Goal: Information Seeking & Learning: Learn about a topic

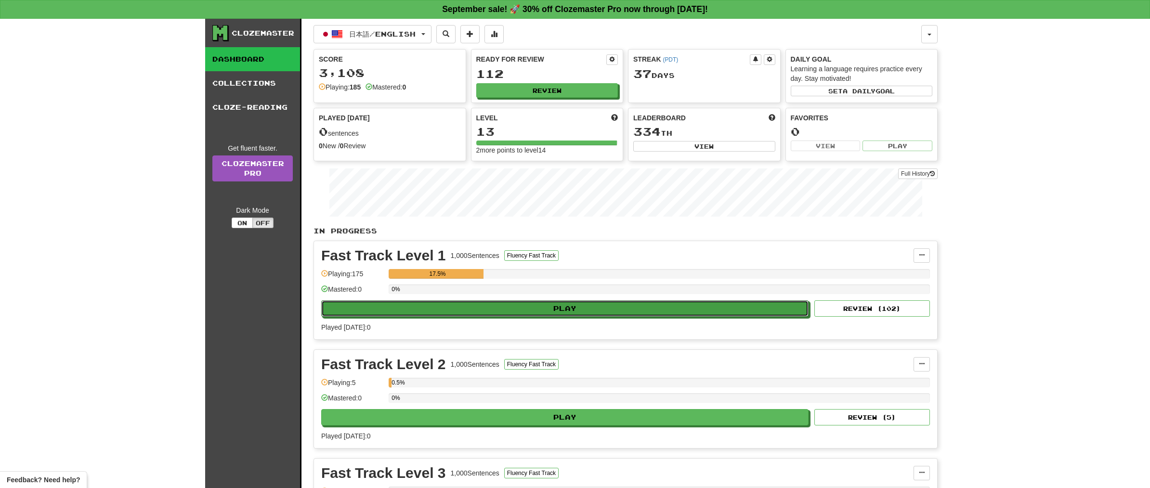
click at [473, 309] on button "Play" at bounding box center [564, 309] width 487 height 16
select select "**"
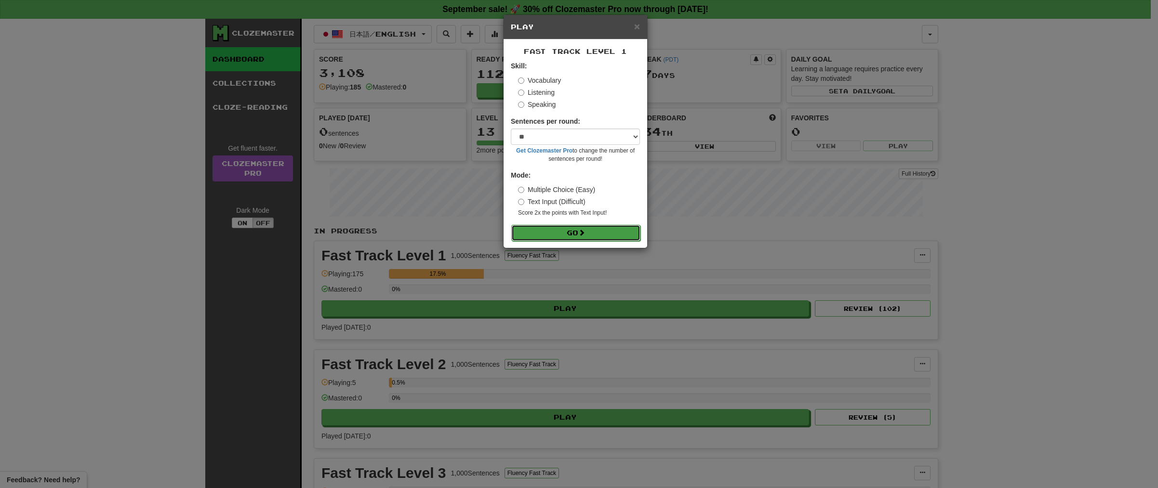
click at [573, 233] on button "Go" at bounding box center [575, 233] width 129 height 16
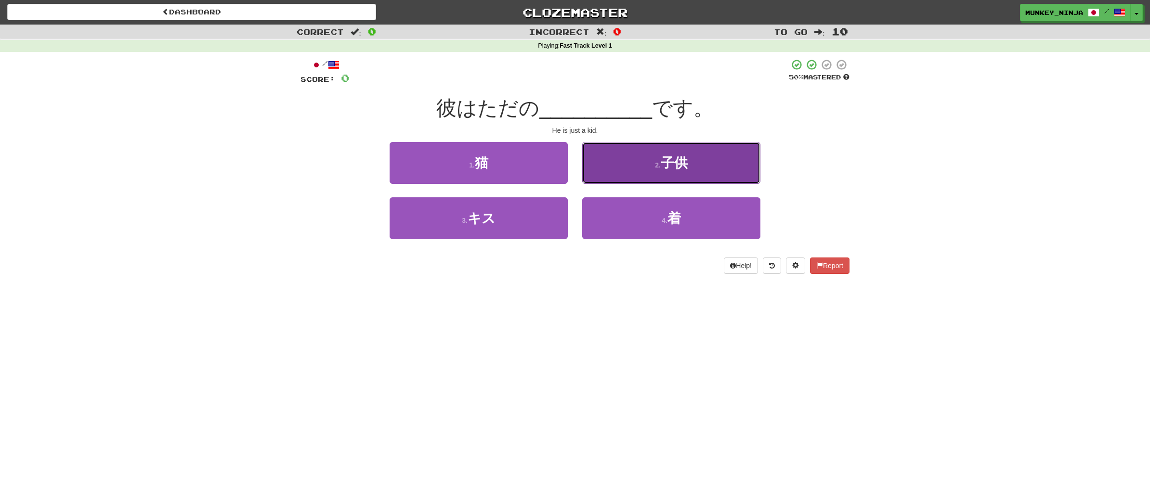
click at [690, 158] on button "2 . 子供" at bounding box center [671, 163] width 178 height 42
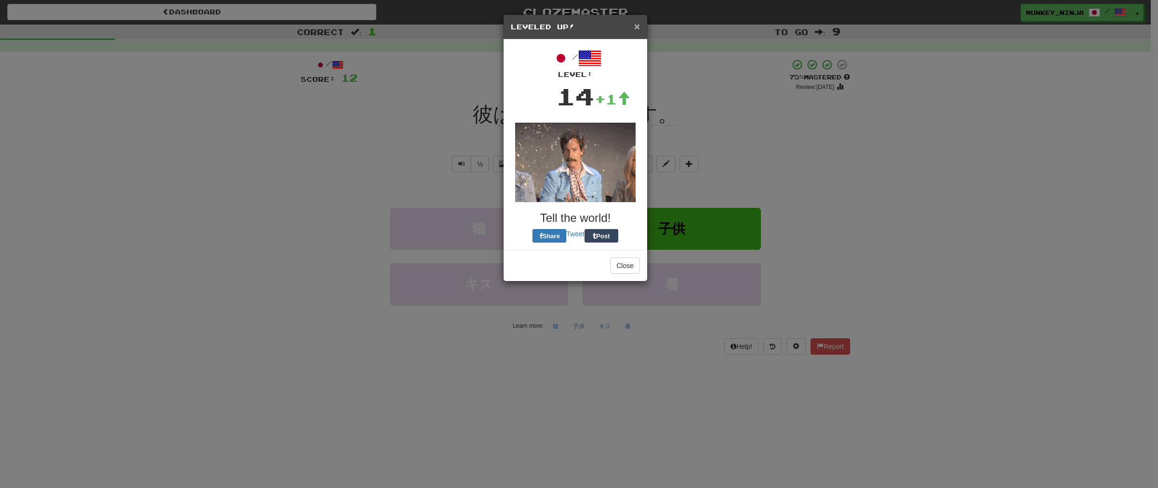
click at [634, 23] on span "×" at bounding box center [637, 26] width 6 height 11
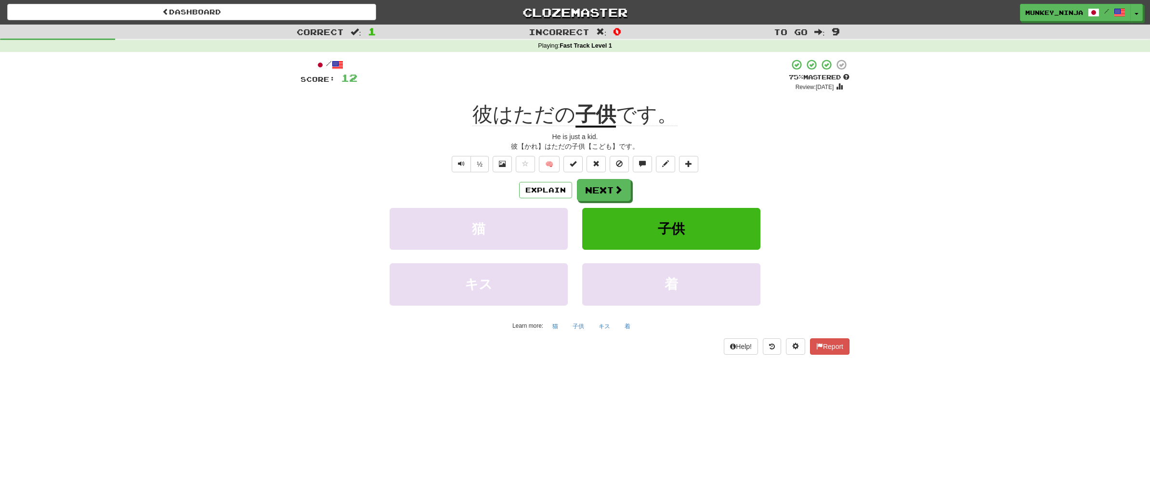
click at [534, 181] on div "Explain Next" at bounding box center [575, 190] width 549 height 22
click at [540, 187] on button "Explain" at bounding box center [545, 190] width 53 height 16
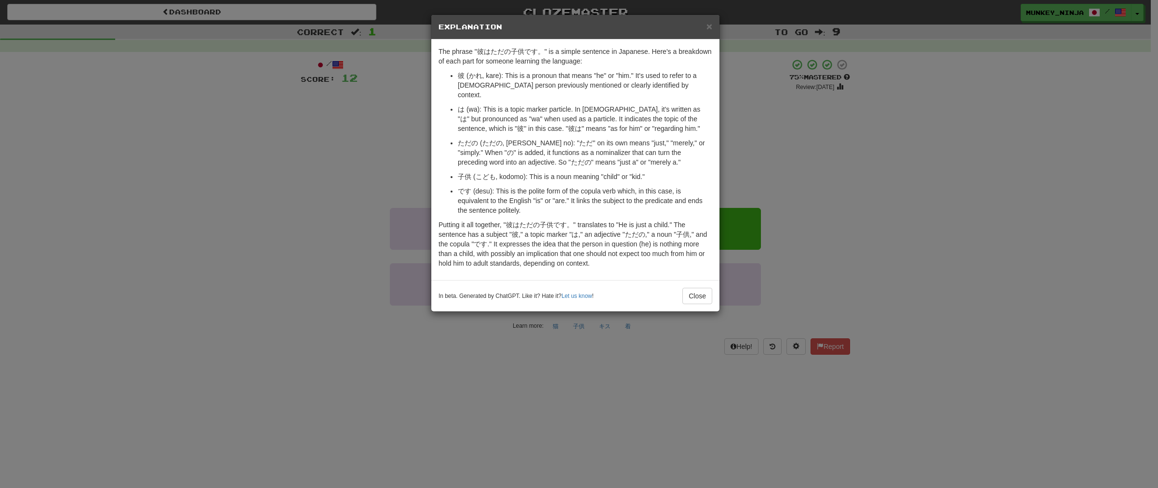
click at [906, 172] on div "× Explanation The phrase "彼はただの子供です。" is a simple sentence in Japanese. Here's …" at bounding box center [579, 244] width 1158 height 488
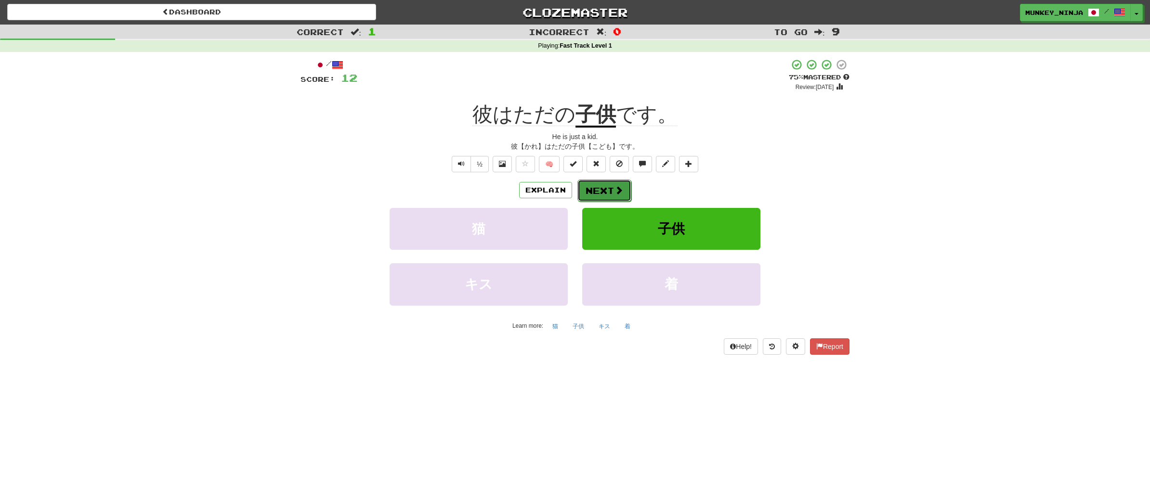
click at [612, 193] on button "Next" at bounding box center [605, 191] width 54 height 22
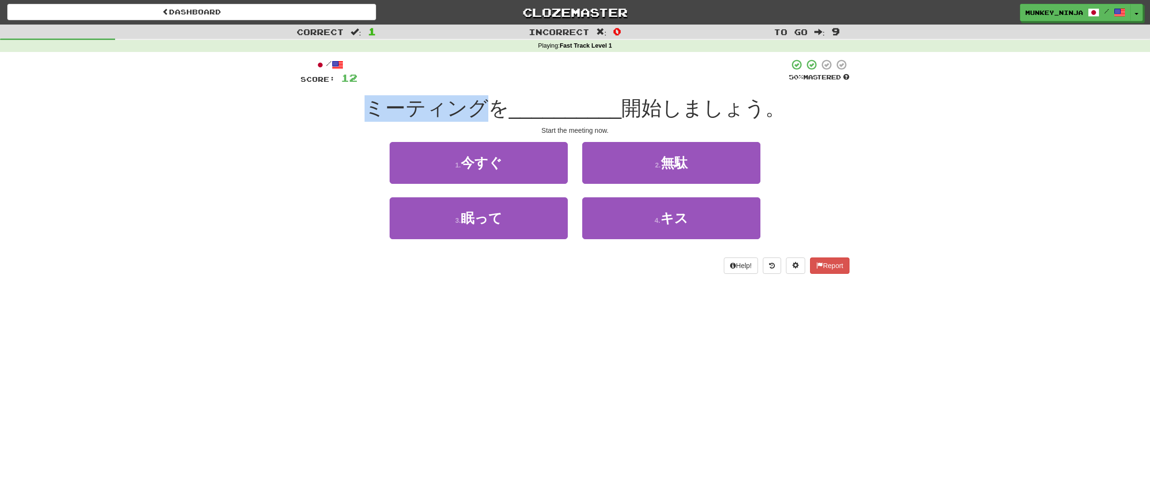
drag, startPoint x: 377, startPoint y: 106, endPoint x: 508, endPoint y: 131, distance: 133.3
click at [488, 114] on span "ミーティングを" at bounding box center [437, 108] width 145 height 23
click at [857, 136] on div "Correct : 1 Incorrect : 0 To go : 9 Playing : Fast Track Level 1 / Score: 12 50…" at bounding box center [575, 156] width 1150 height 263
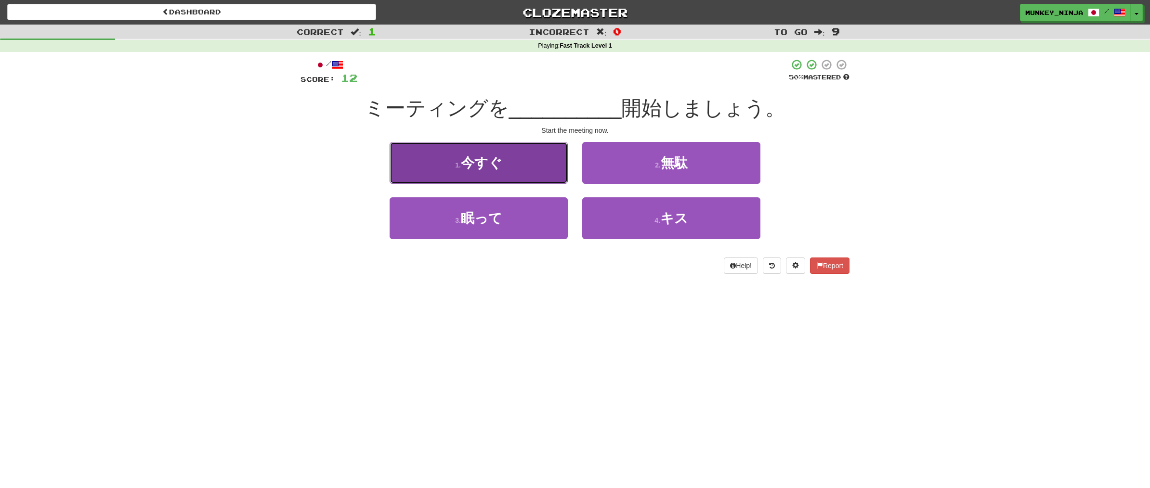
click at [503, 173] on button "1 . 今すぐ" at bounding box center [479, 163] width 178 height 42
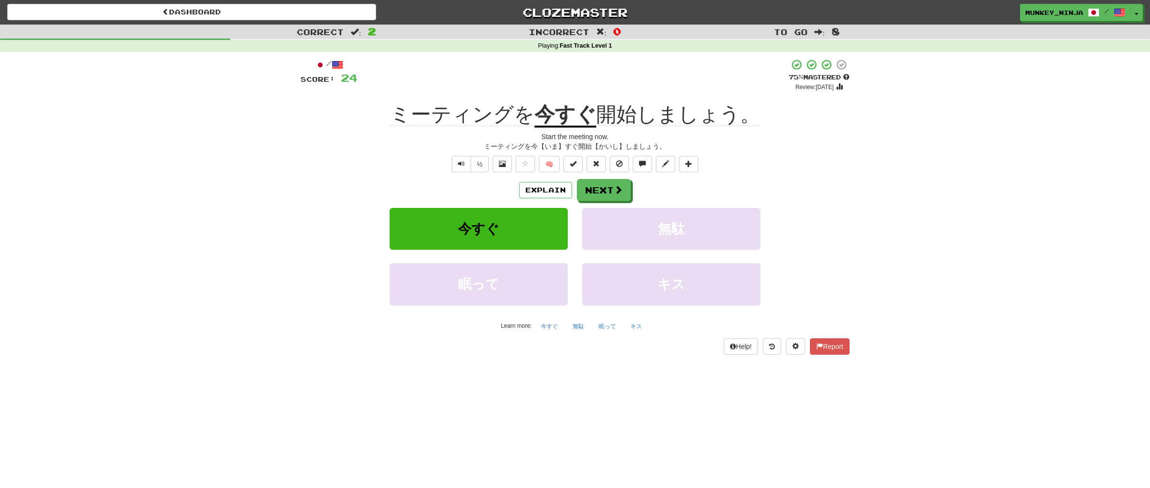
click at [450, 169] on div "½" at bounding box center [469, 164] width 39 height 16
click at [459, 172] on button "Text-to-speech controls" at bounding box center [461, 164] width 19 height 16
click at [547, 198] on button "Explain" at bounding box center [545, 190] width 53 height 16
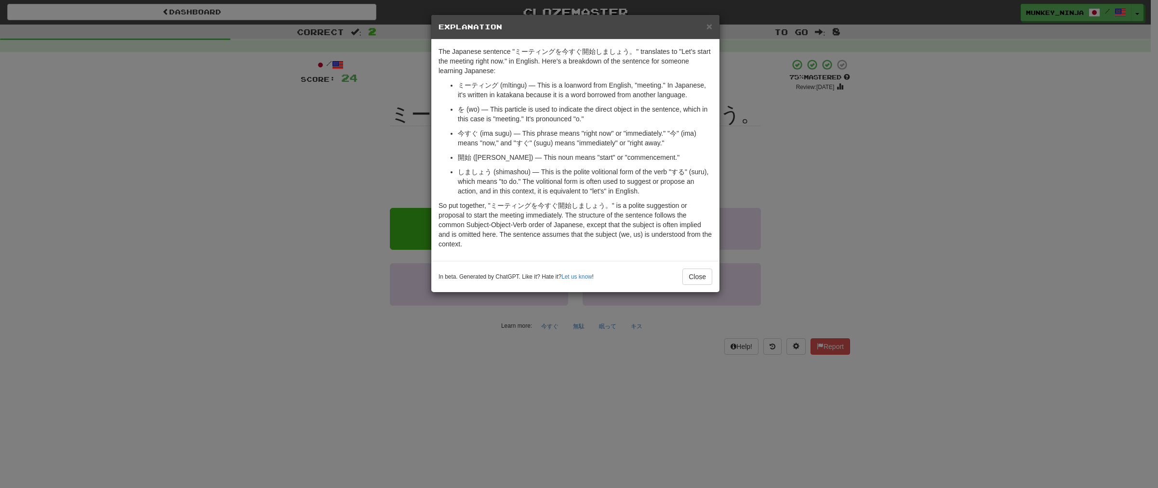
click at [884, 239] on div "× Explanation The Japanese sentence "ミーティングを今すぐ開始しましょう。" translates to "Let's s…" at bounding box center [579, 244] width 1158 height 488
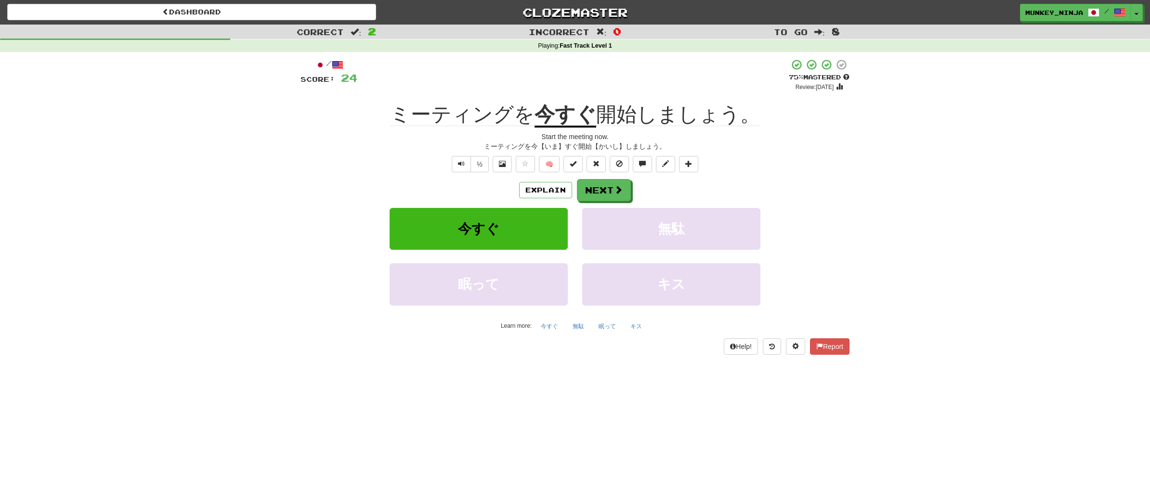
click at [629, 353] on div "Help! Report" at bounding box center [575, 347] width 549 height 16
click at [615, 191] on span at bounding box center [619, 190] width 9 height 9
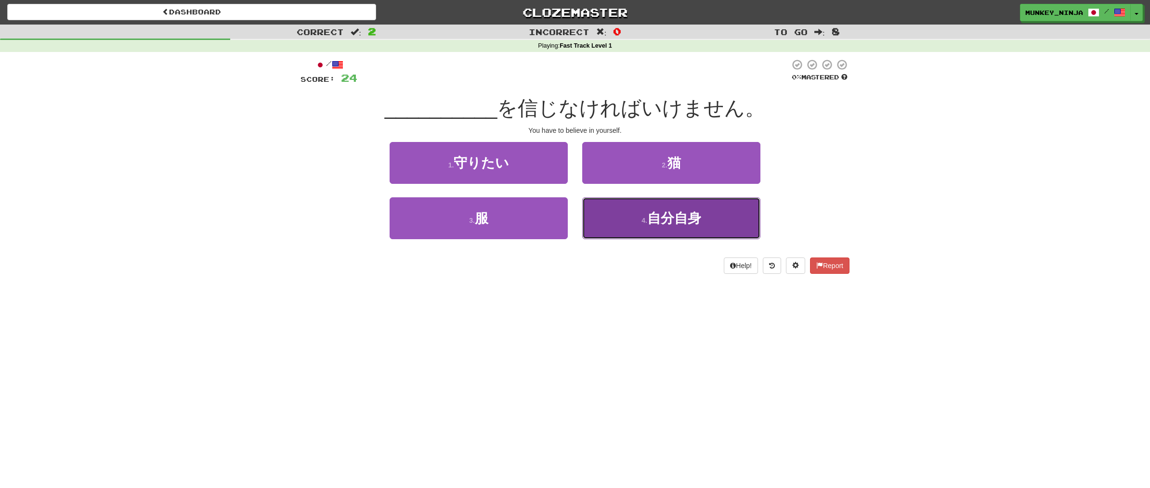
click at [658, 227] on button "4 . 自分自身" at bounding box center [671, 219] width 178 height 42
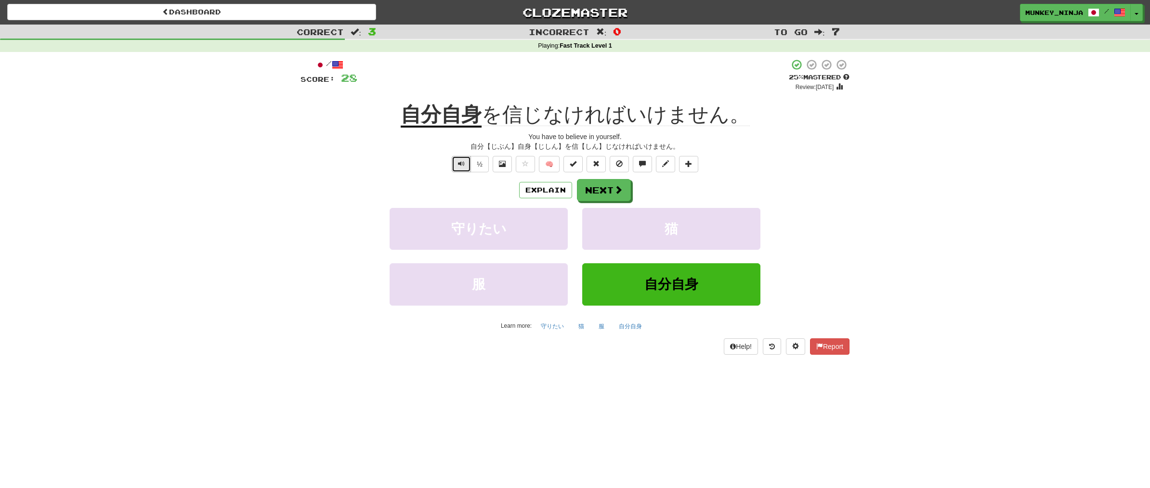
click at [461, 166] on span "Text-to-speech controls" at bounding box center [461, 163] width 7 height 7
click at [540, 194] on button "Explain" at bounding box center [545, 190] width 53 height 16
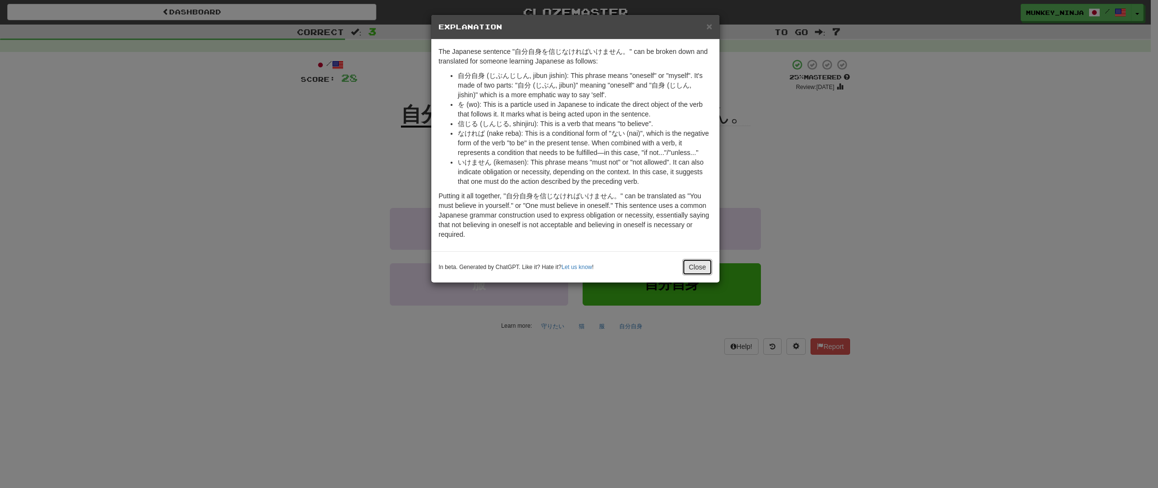
drag, startPoint x: 688, startPoint y: 260, endPoint x: 705, endPoint y: 273, distance: 21.0
click at [687, 263] on button "Close" at bounding box center [697, 267] width 30 height 16
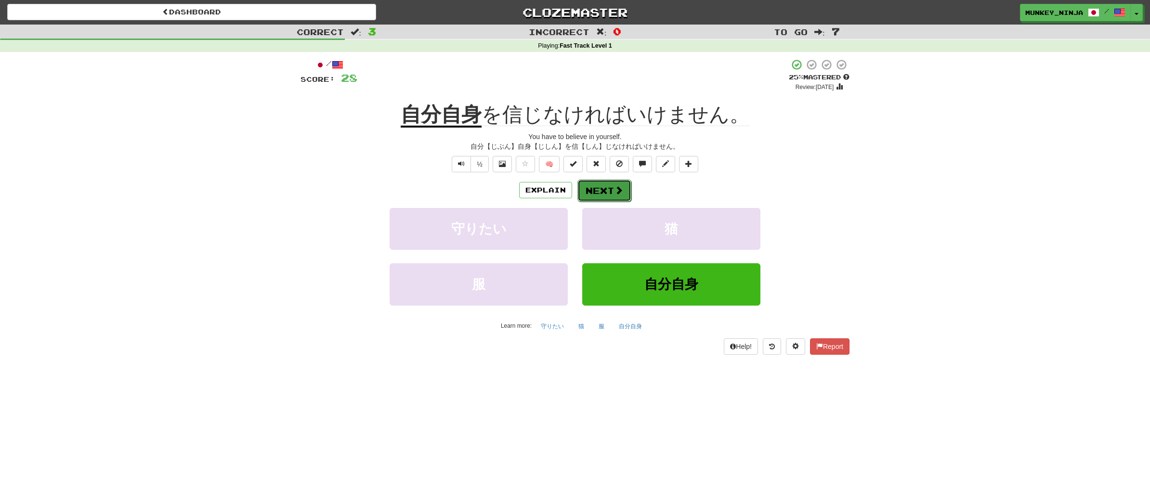
click at [607, 191] on button "Next" at bounding box center [605, 191] width 54 height 22
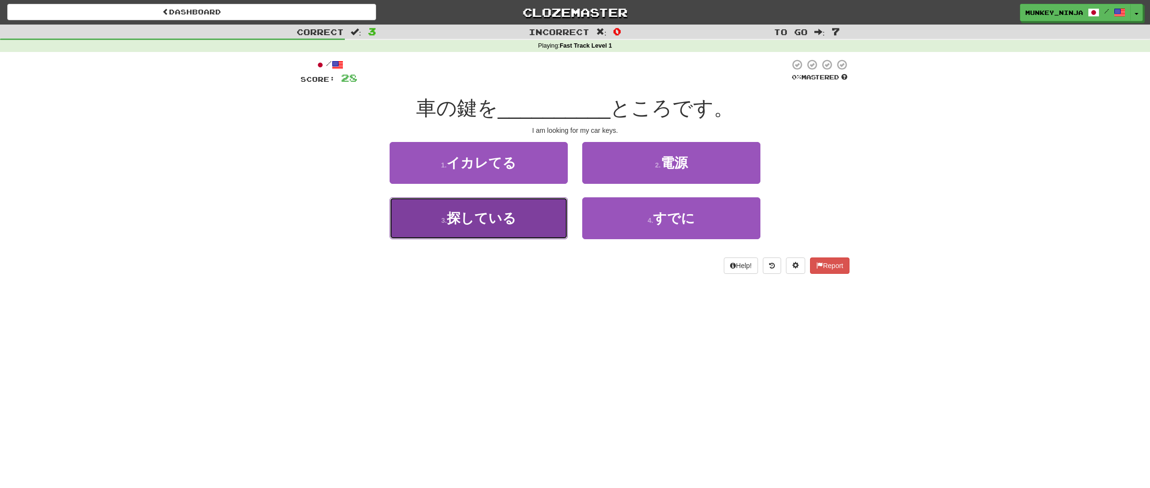
click at [514, 217] on span "探している" at bounding box center [481, 218] width 69 height 15
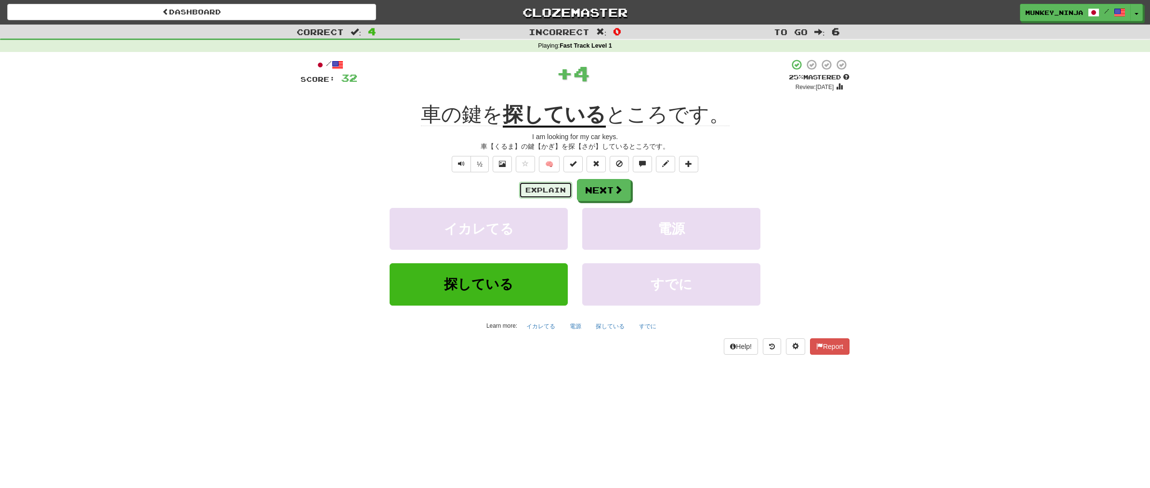
click at [540, 194] on button "Explain" at bounding box center [545, 190] width 53 height 16
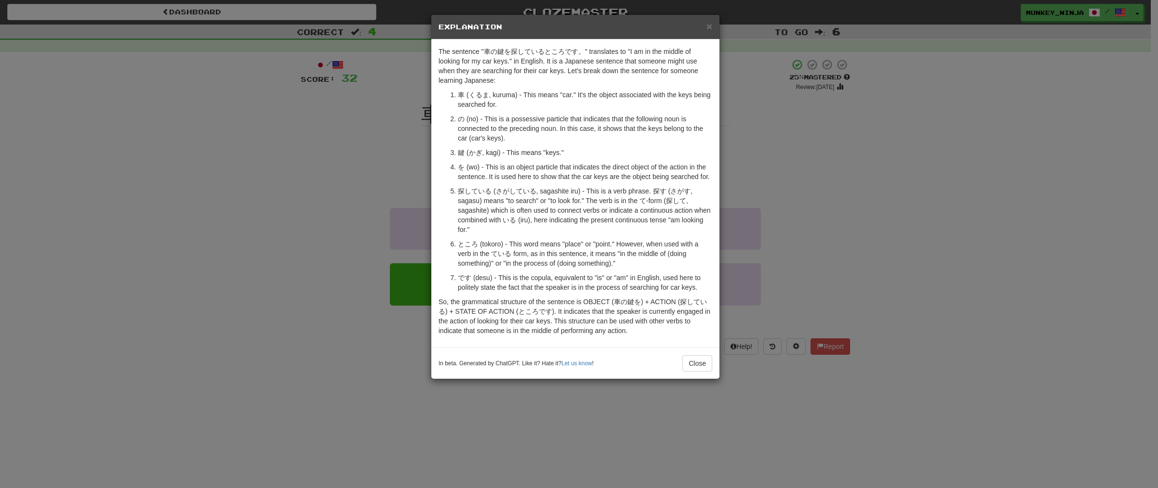
click at [879, 222] on div "× Explanation The sentence "車の鍵を探しているところです。" translates to "I am in the middle …" at bounding box center [579, 244] width 1158 height 488
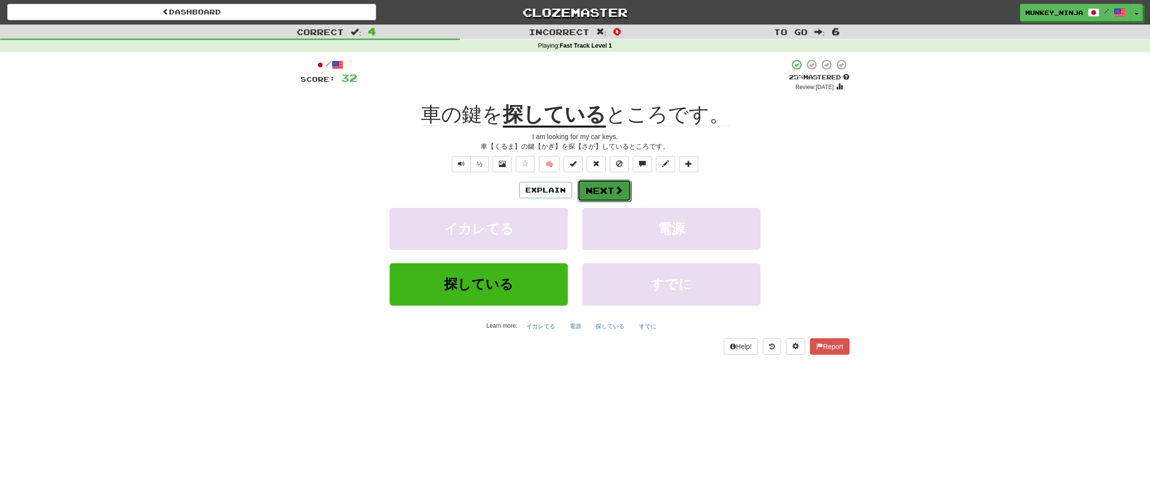
click at [590, 184] on button "Next" at bounding box center [605, 191] width 54 height 22
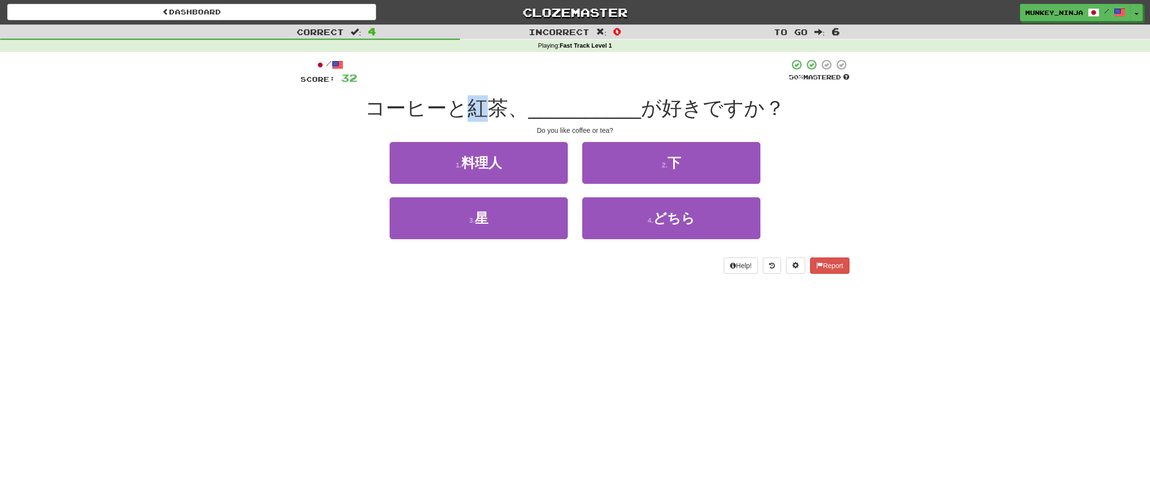
drag, startPoint x: 471, startPoint y: 105, endPoint x: 496, endPoint y: 111, distance: 26.2
click at [496, 111] on span "コーヒーと紅茶、" at bounding box center [446, 108] width 163 height 23
click at [529, 98] on span "__________" at bounding box center [584, 108] width 113 height 23
click at [321, 194] on div "1 . 料理人 2 . 下" at bounding box center [575, 169] width 578 height 55
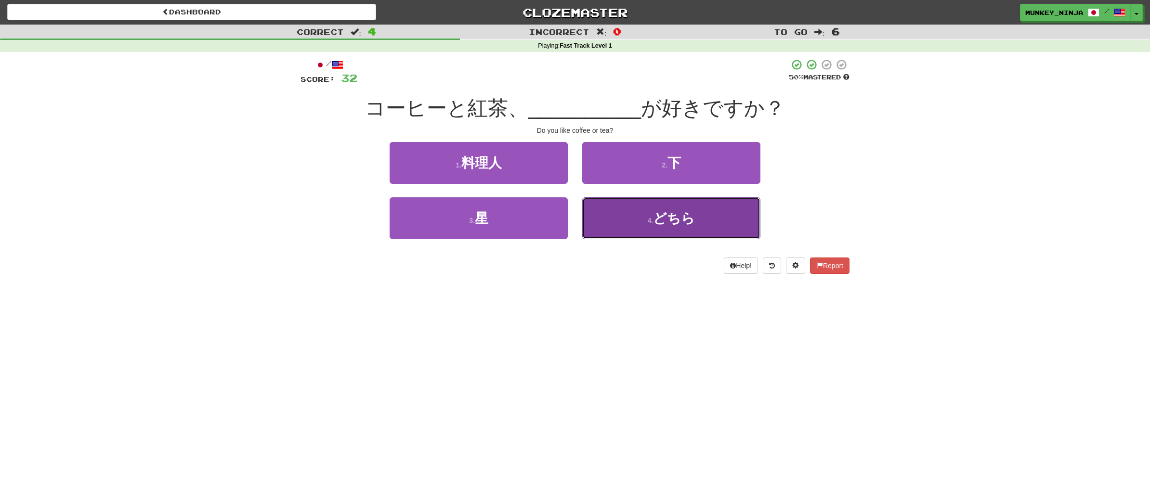
click at [649, 224] on small "4 ." at bounding box center [651, 221] width 6 height 8
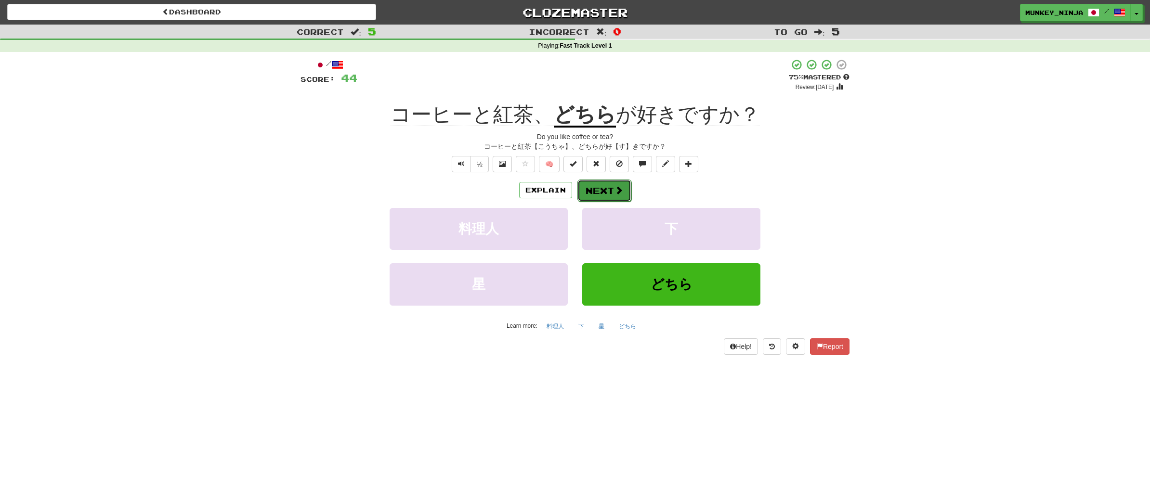
click at [615, 194] on span at bounding box center [619, 190] width 9 height 9
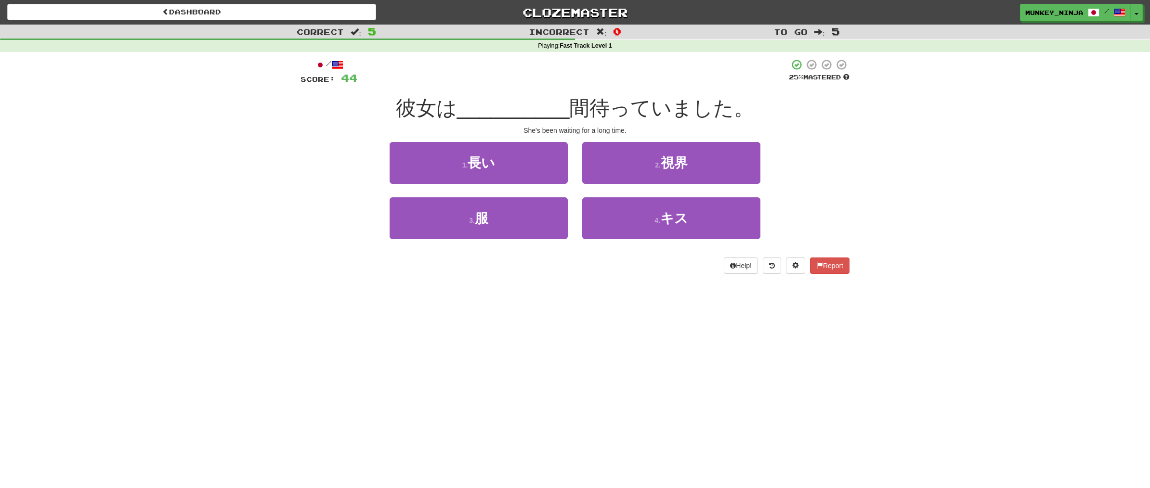
click at [380, 201] on div "3 . 服 4 . キス" at bounding box center [575, 225] width 578 height 55
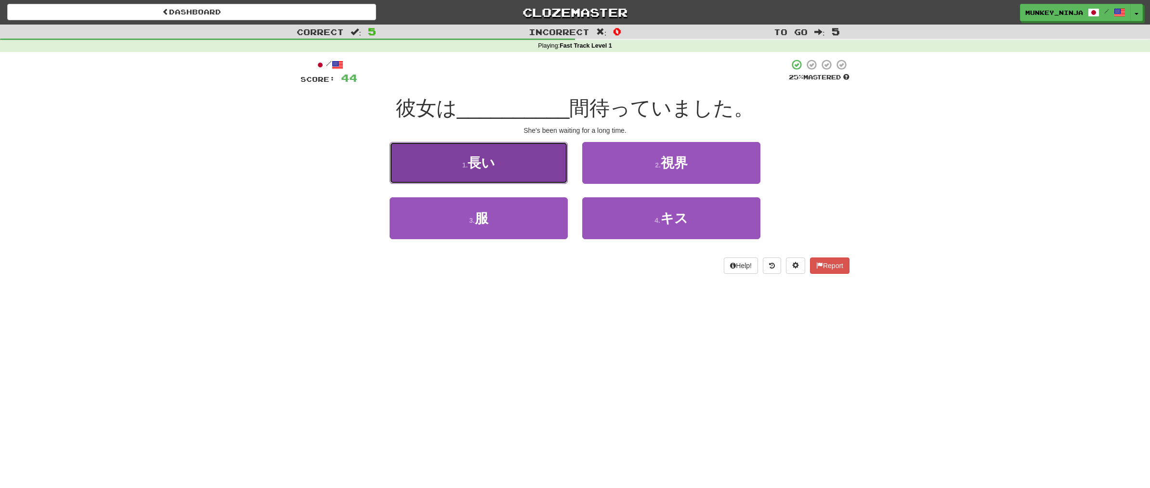
click at [488, 170] on span "長い" at bounding box center [481, 163] width 27 height 15
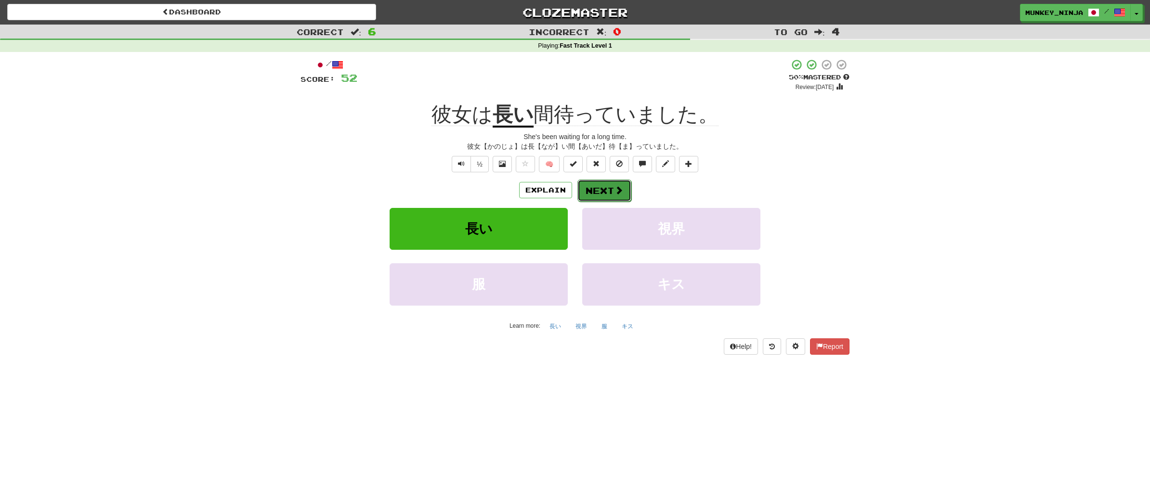
click at [610, 190] on button "Next" at bounding box center [605, 191] width 54 height 22
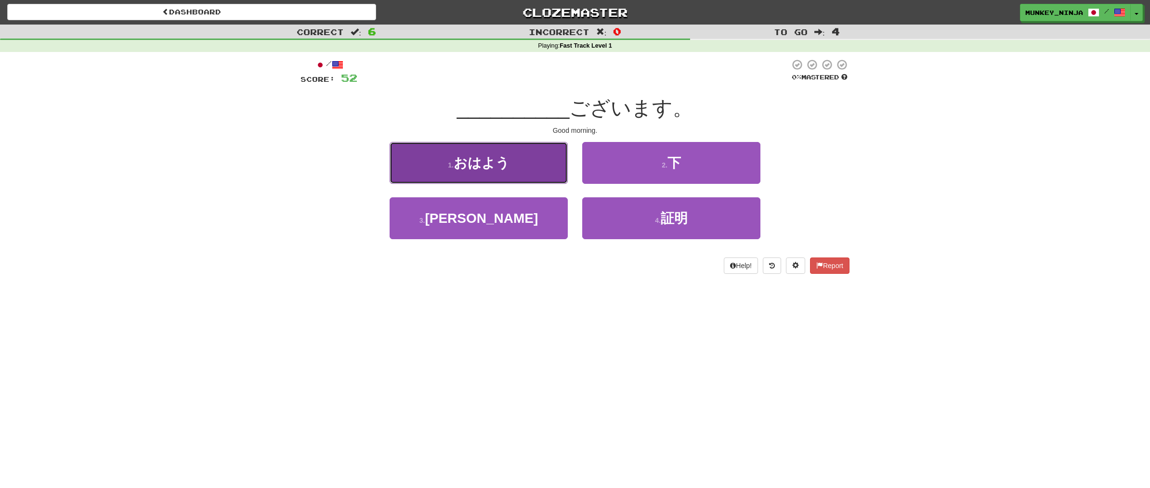
drag, startPoint x: 514, startPoint y: 163, endPoint x: 553, endPoint y: 218, distance: 66.4
click at [514, 164] on button "1 . おはよう" at bounding box center [479, 163] width 178 height 42
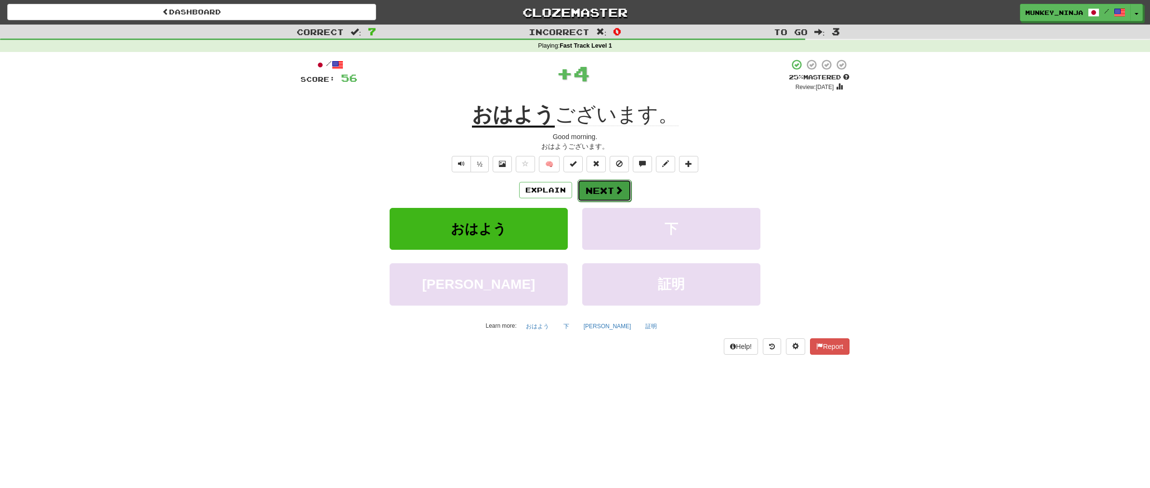
click at [620, 188] on span at bounding box center [619, 190] width 9 height 9
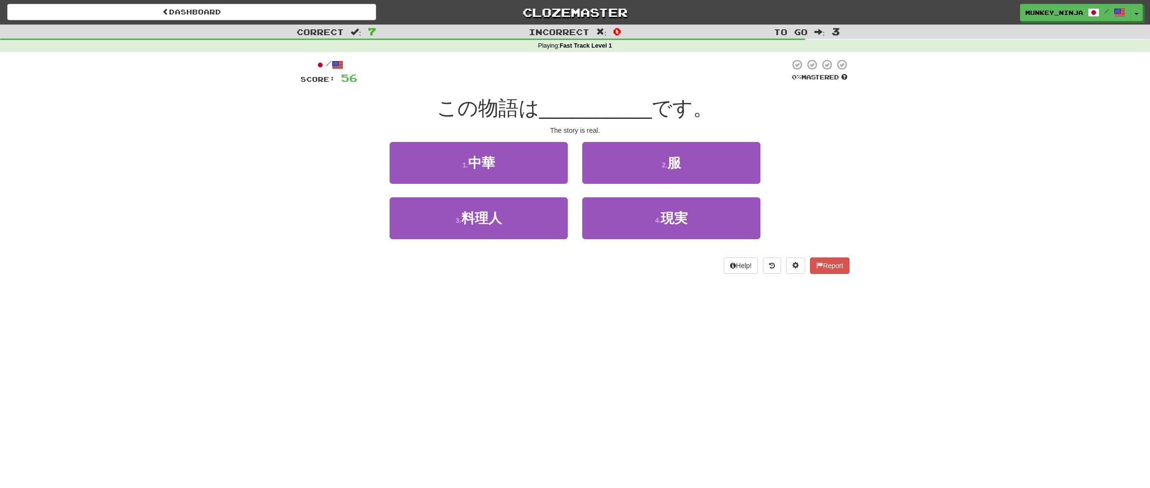
click at [580, 305] on div "Dashboard Clozemaster munkey_ninja / Toggle Dropdown Dashboard Leaderboard Acti…" at bounding box center [575, 244] width 1150 height 488
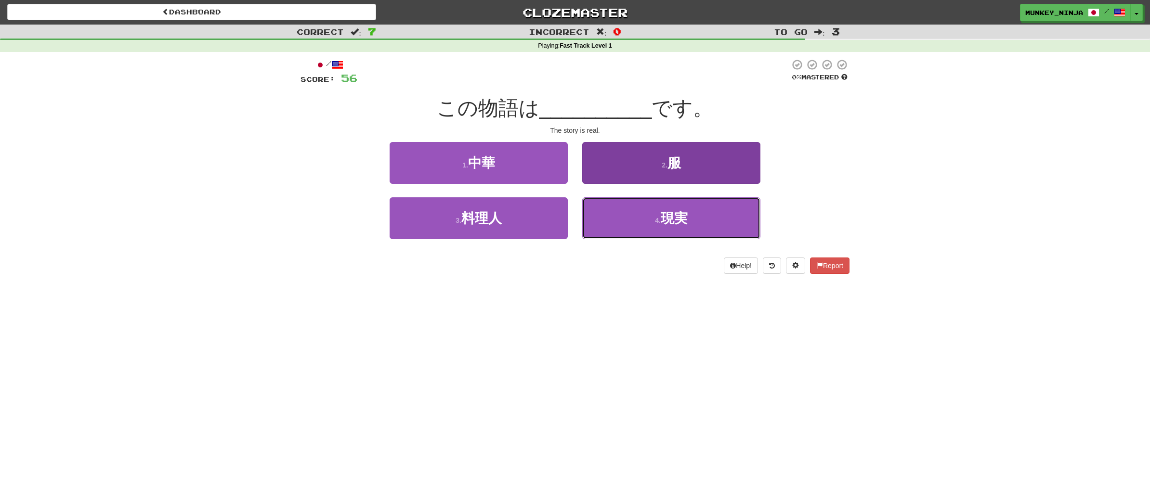
click at [693, 227] on button "4 . 現実" at bounding box center [671, 219] width 178 height 42
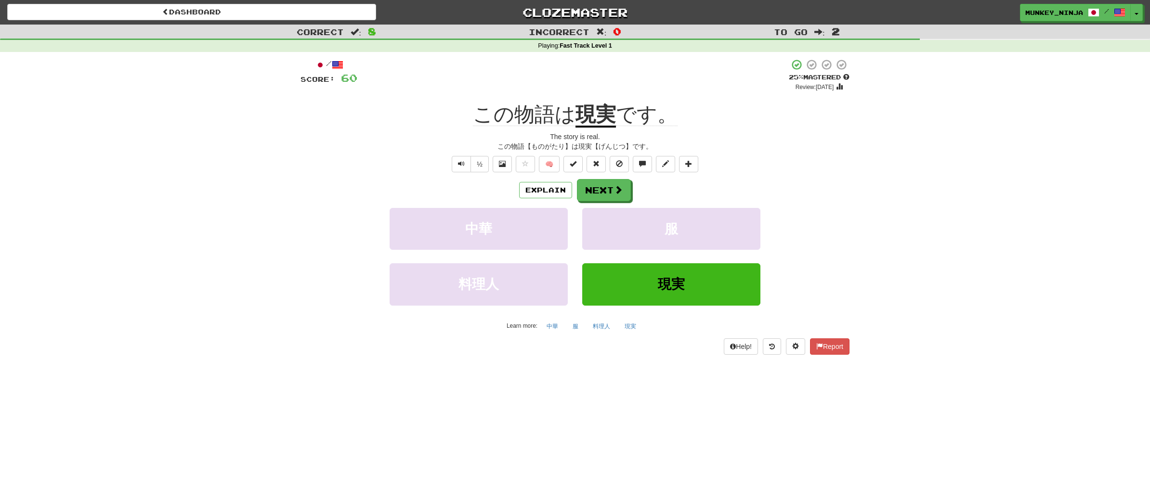
click at [843, 249] on div "中華 服" at bounding box center [575, 235] width 578 height 55
click at [613, 192] on button "Next" at bounding box center [605, 191] width 54 height 22
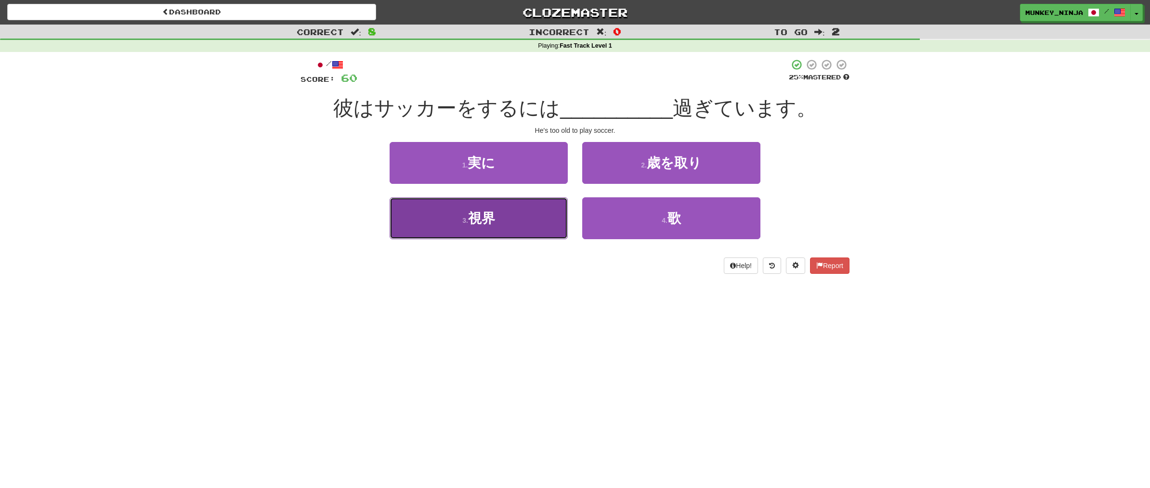
click at [506, 220] on button "3 . 視界" at bounding box center [479, 219] width 178 height 42
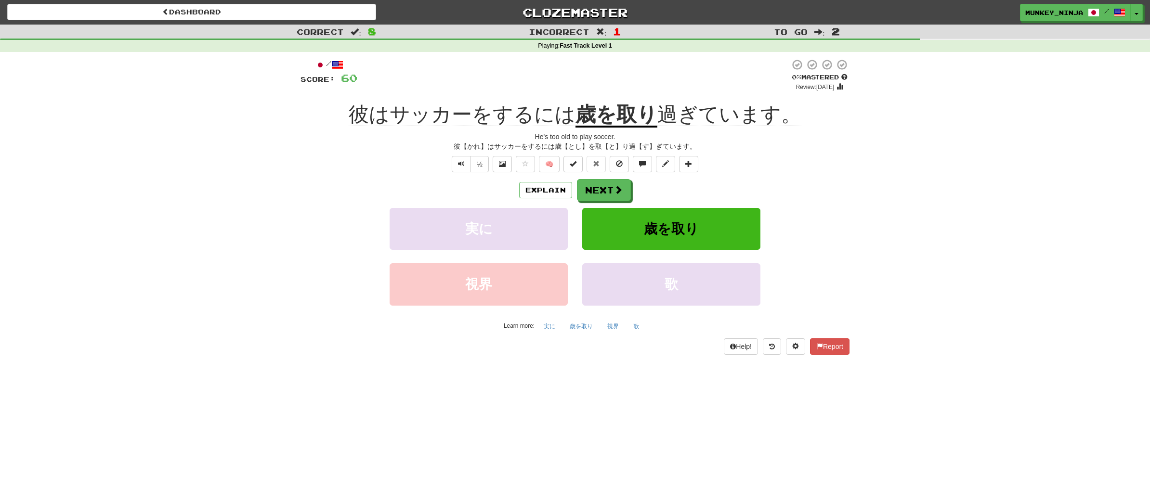
click at [918, 211] on div "Correct : 8 Incorrect : 1 To go : 2 Playing : Fast Track Level 1 / Score: 60 0 …" at bounding box center [575, 197] width 1150 height 344
click at [468, 165] on button "Text-to-speech controls" at bounding box center [461, 164] width 19 height 16
click at [460, 168] on button "Text-to-speech controls" at bounding box center [461, 164] width 19 height 16
click at [610, 193] on button "Next" at bounding box center [605, 191] width 54 height 22
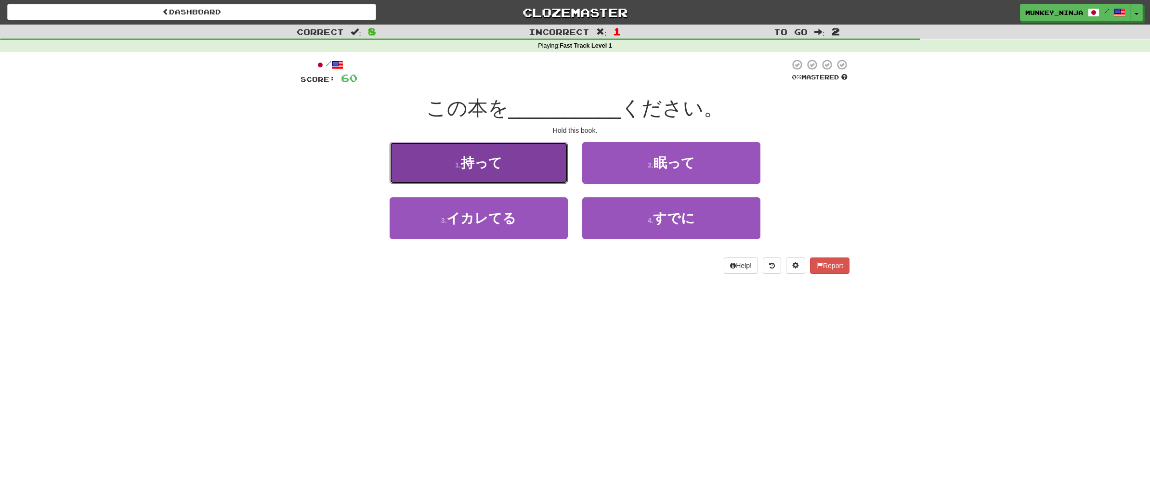
click at [525, 176] on button "1 . 持って" at bounding box center [479, 163] width 178 height 42
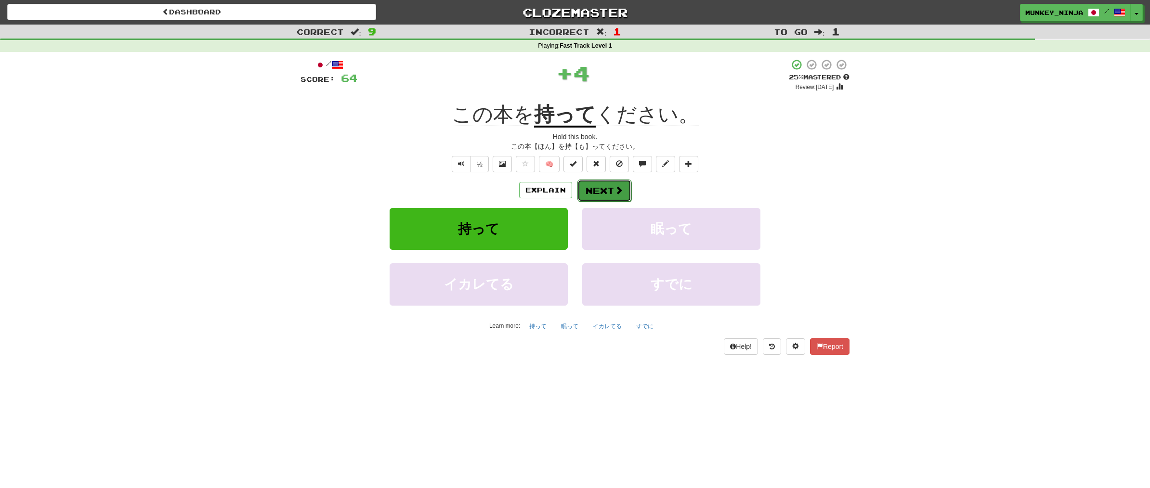
click at [620, 194] on span at bounding box center [619, 190] width 9 height 9
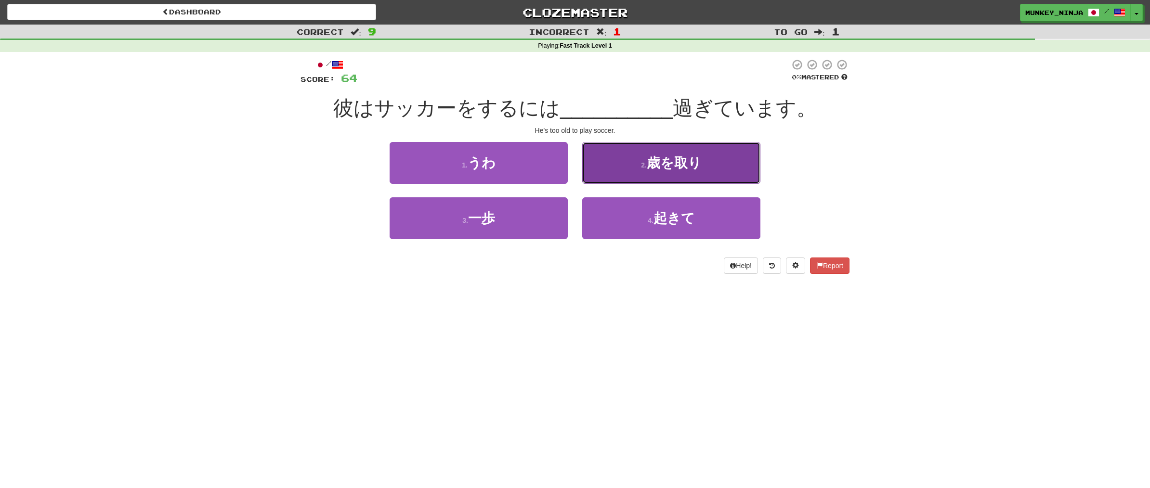
drag, startPoint x: 719, startPoint y: 167, endPoint x: 723, endPoint y: 169, distance: 5.0
click at [718, 167] on button "2 . 歳を取り" at bounding box center [671, 163] width 178 height 42
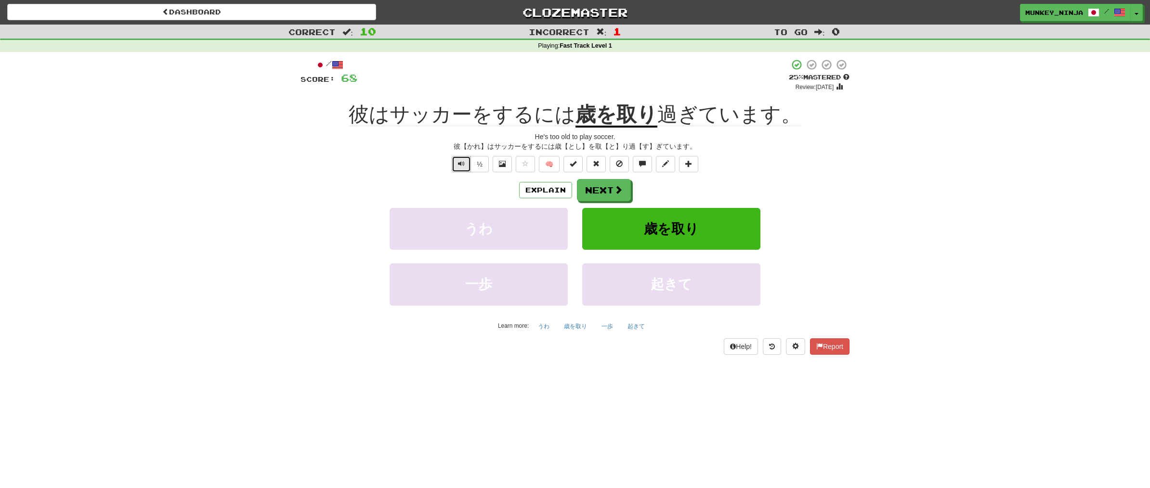
click at [460, 163] on span "Text-to-speech controls" at bounding box center [461, 163] width 7 height 7
click at [459, 165] on span "Text-to-speech controls" at bounding box center [461, 163] width 7 height 7
drag, startPoint x: 612, startPoint y: 187, endPoint x: 691, endPoint y: 216, distance: 84.0
click at [613, 187] on button "Next" at bounding box center [604, 190] width 54 height 22
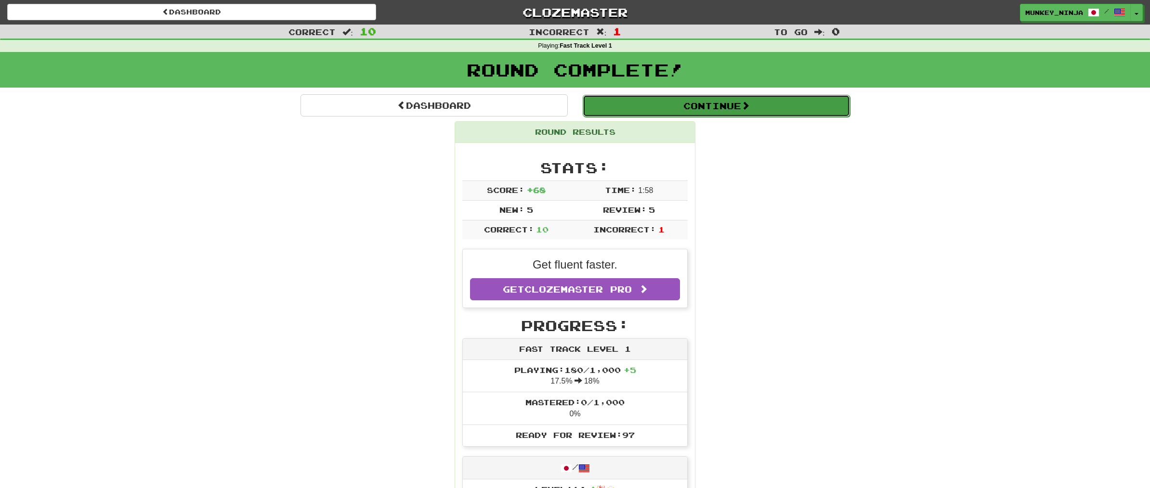
click at [629, 104] on button "Continue" at bounding box center [716, 106] width 267 height 22
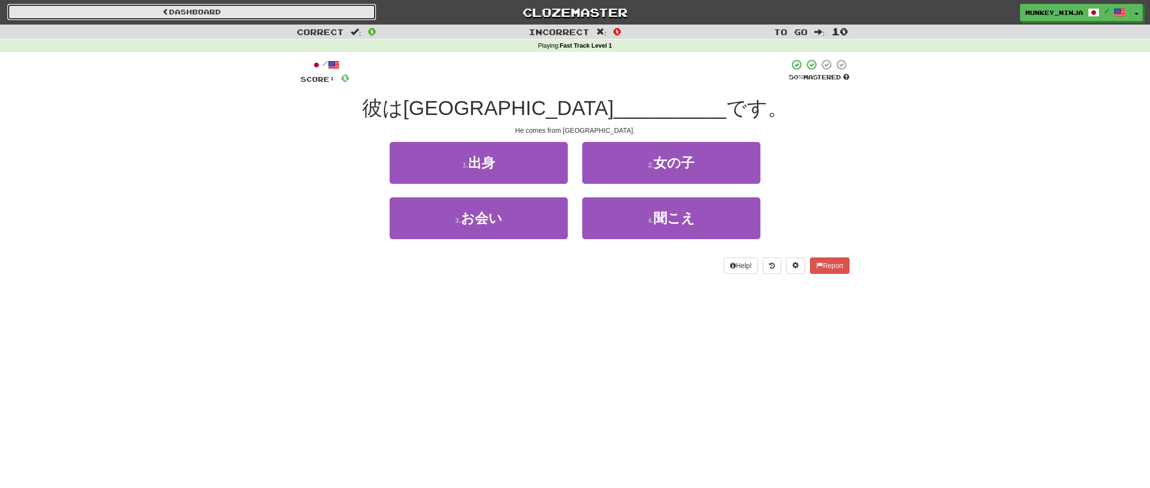
click at [155, 15] on link "Dashboard" at bounding box center [191, 12] width 369 height 16
